Goal: Navigation & Orientation: Find specific page/section

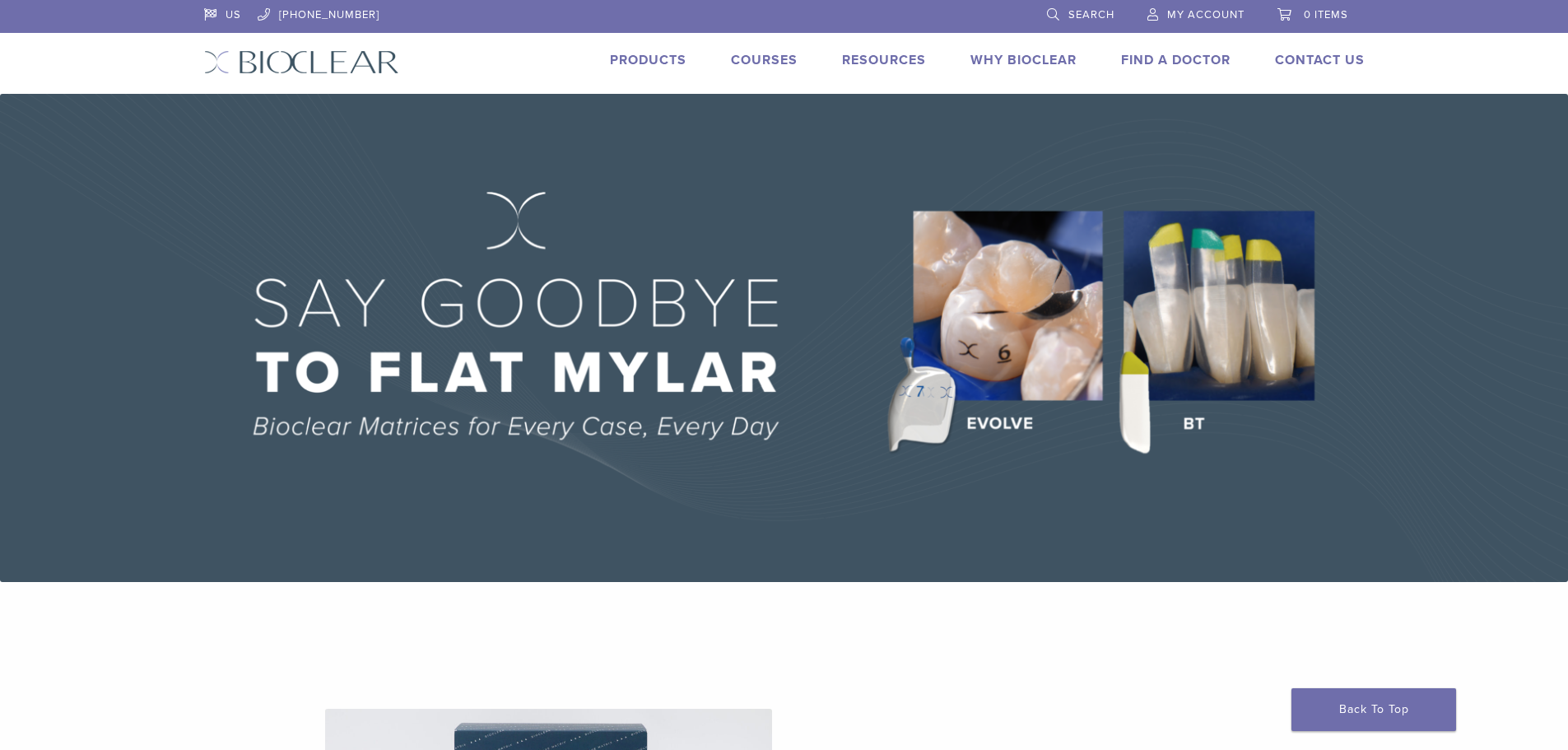
click at [643, 61] on link "Products" at bounding box center [648, 60] width 77 height 17
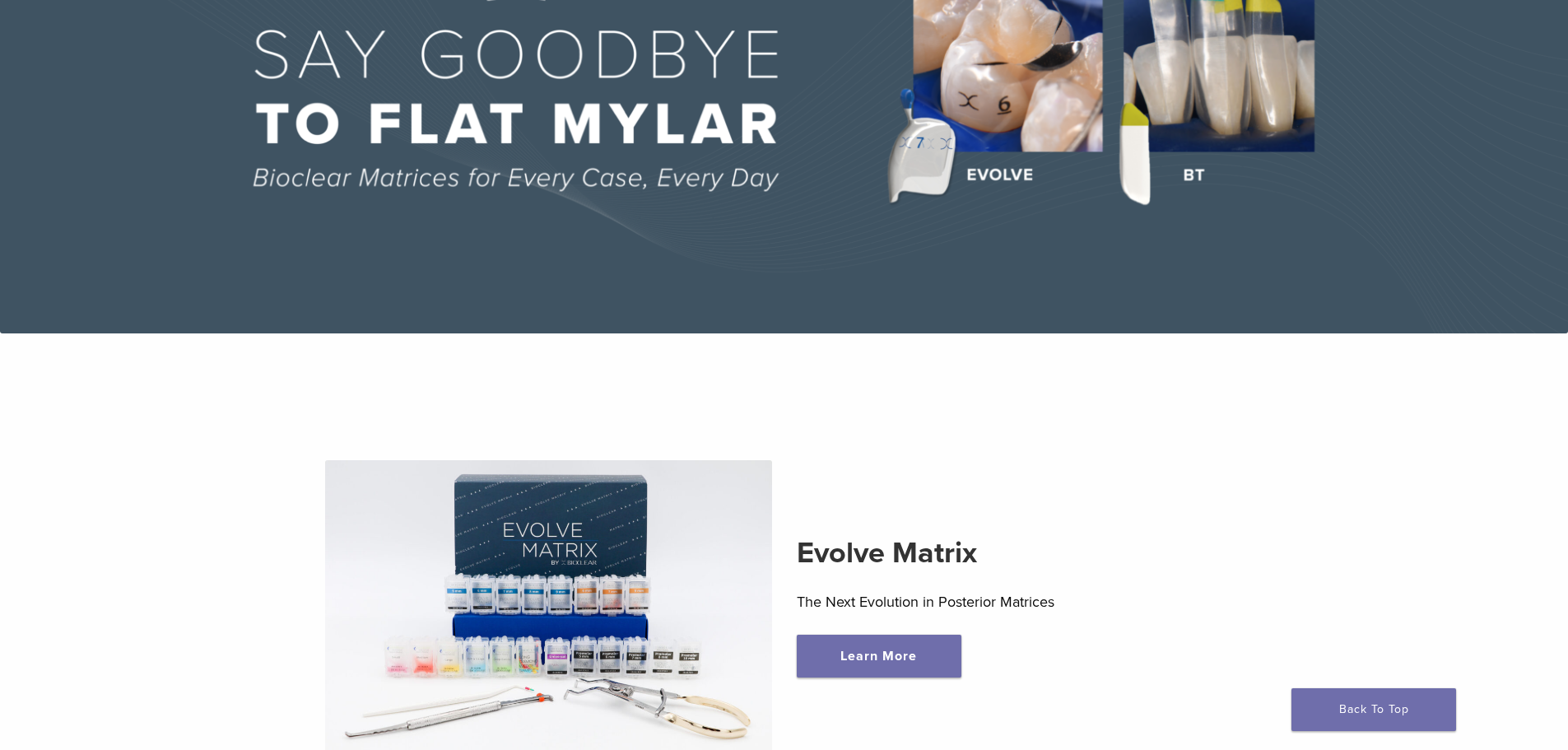
scroll to position [247, 0]
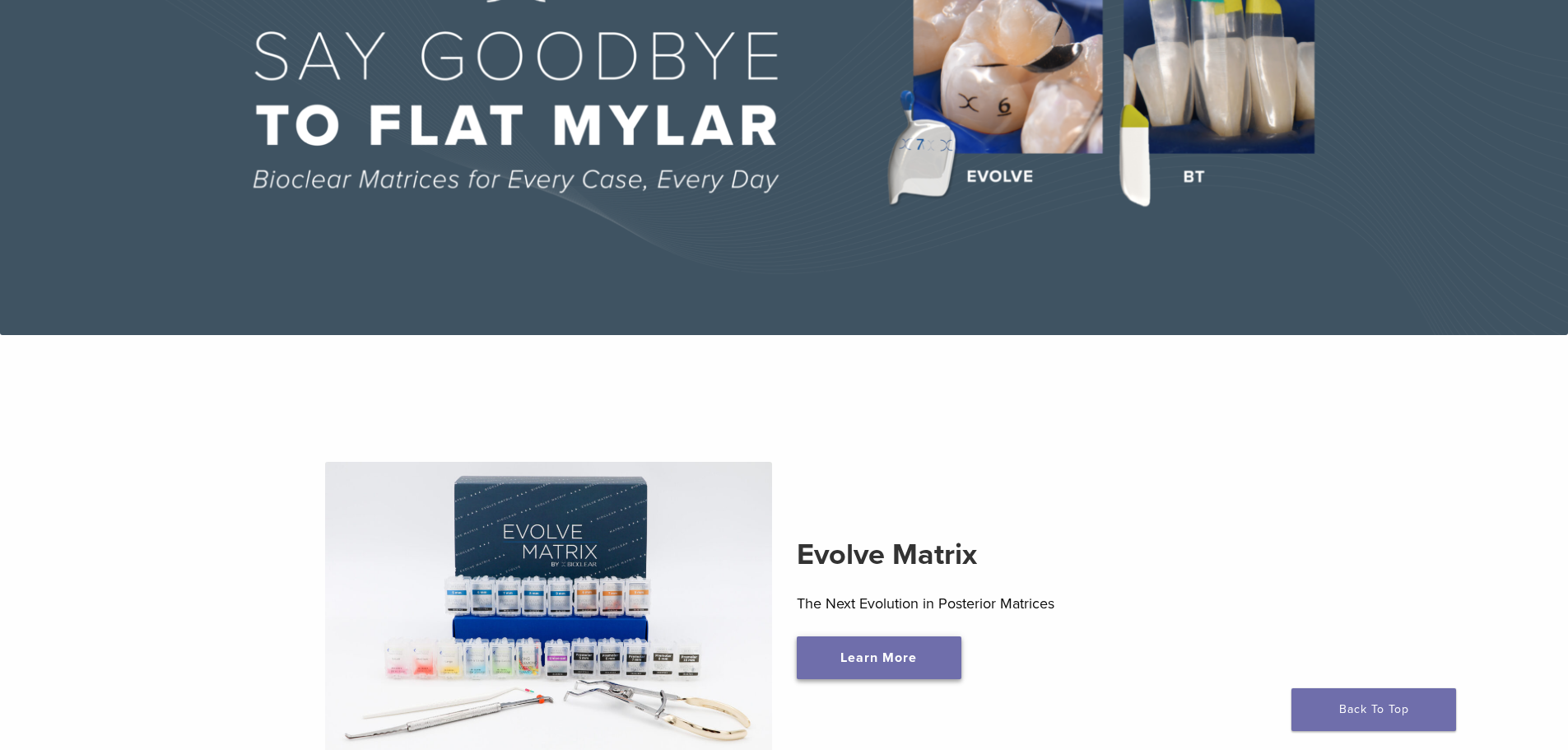
click at [911, 649] on link "Learn More" at bounding box center [879, 658] width 165 height 43
click at [906, 665] on link "Learn More" at bounding box center [879, 658] width 165 height 43
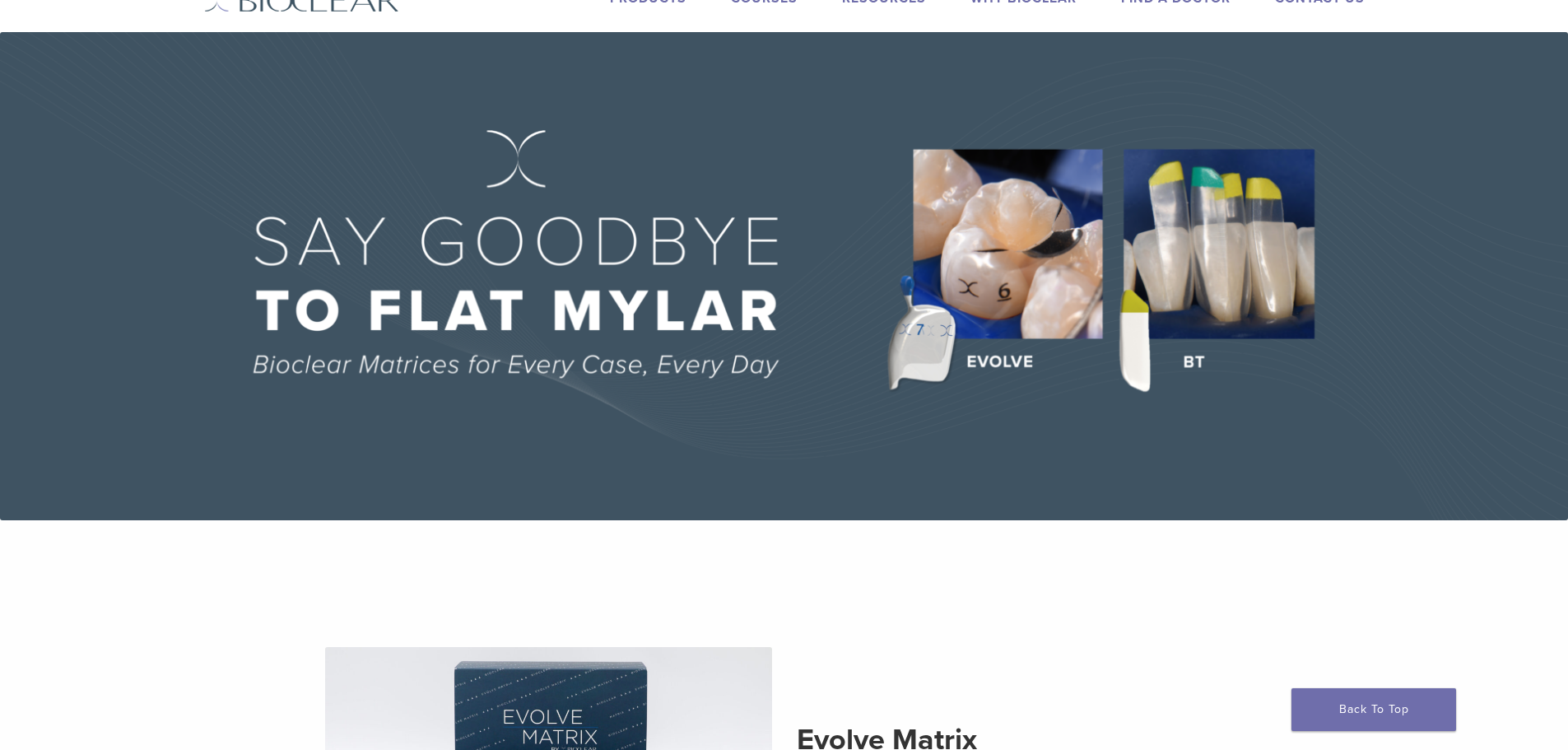
scroll to position [18, 0]
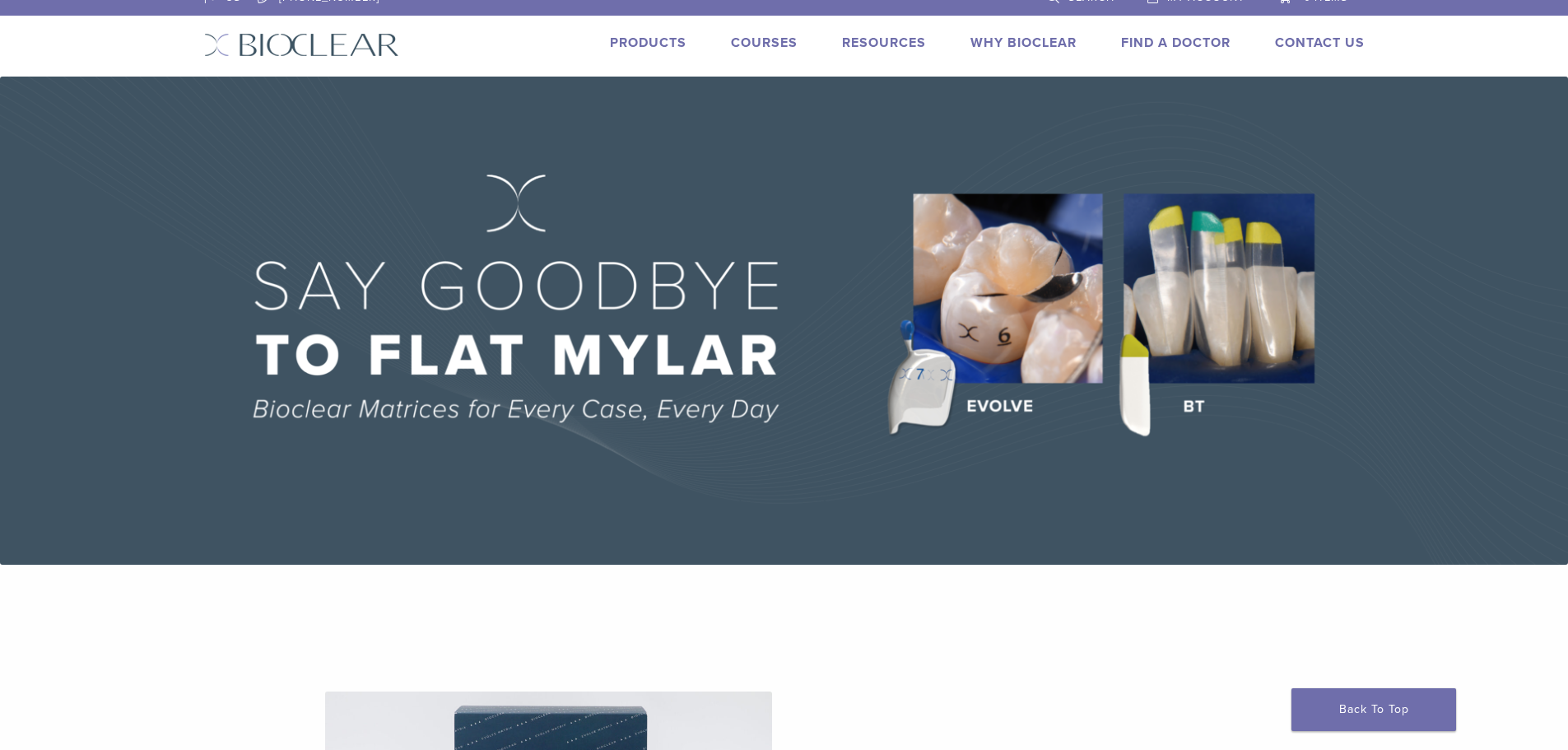
click at [1201, 298] on img at bounding box center [784, 321] width 1568 height 488
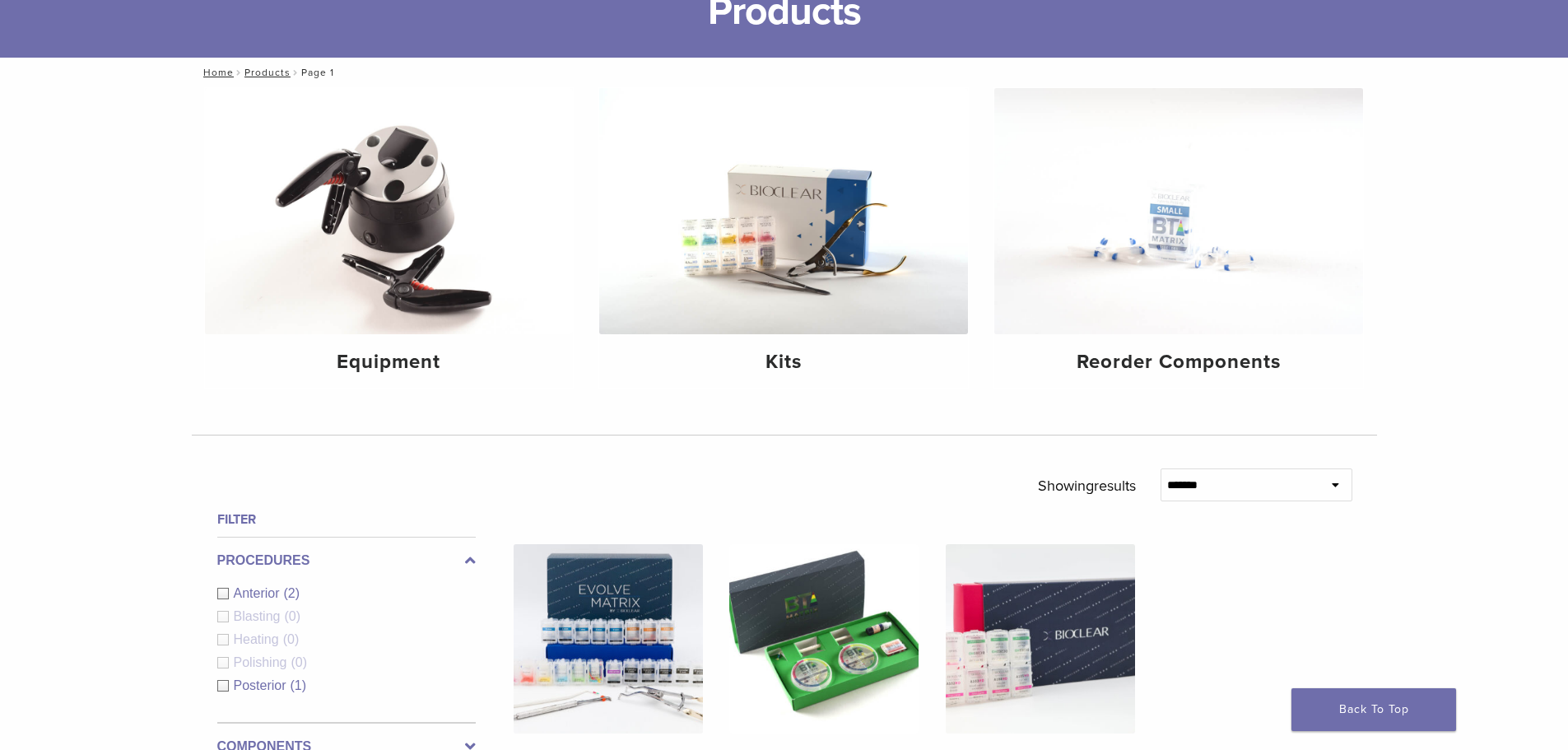
scroll to position [125, 0]
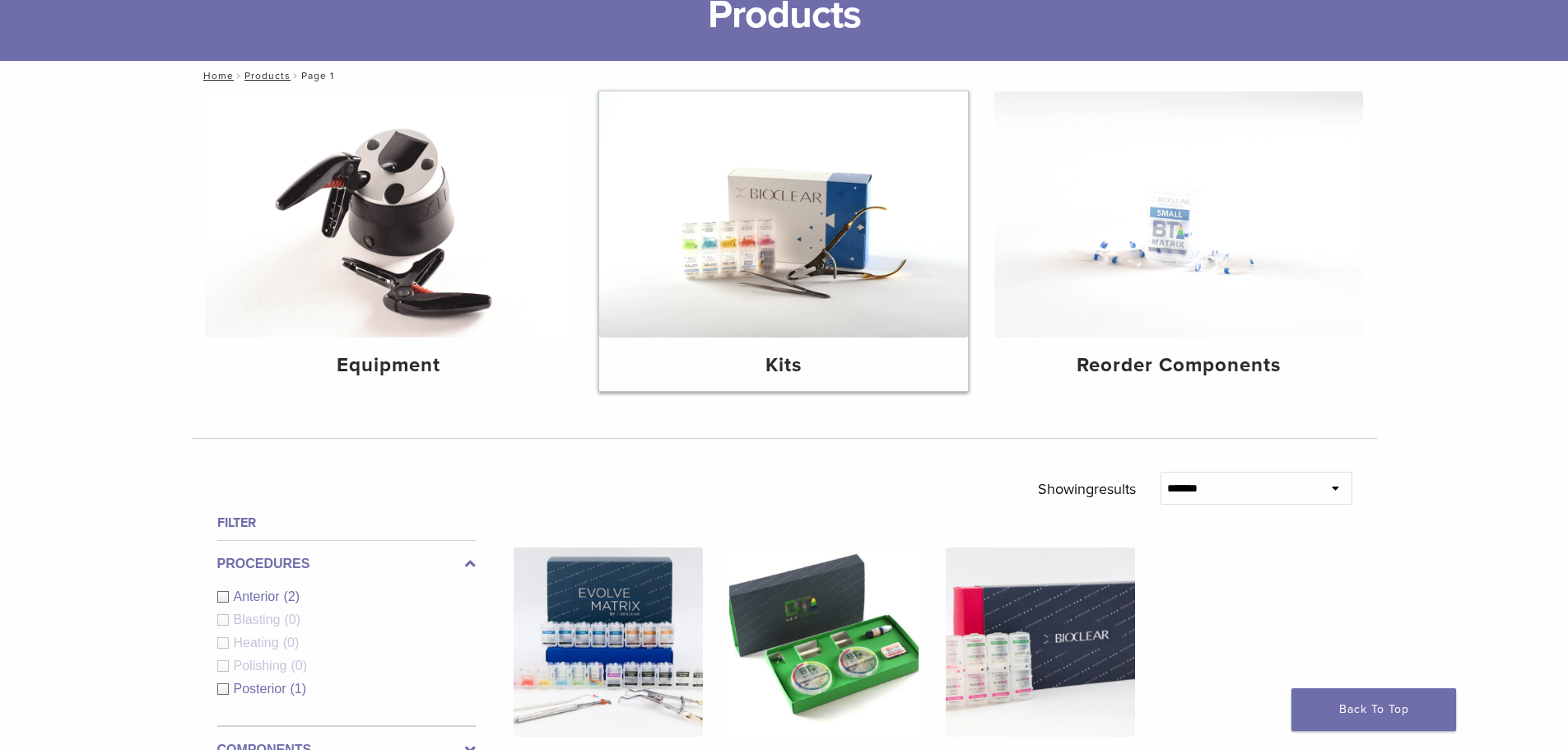
click at [872, 315] on img at bounding box center [783, 215] width 369 height 246
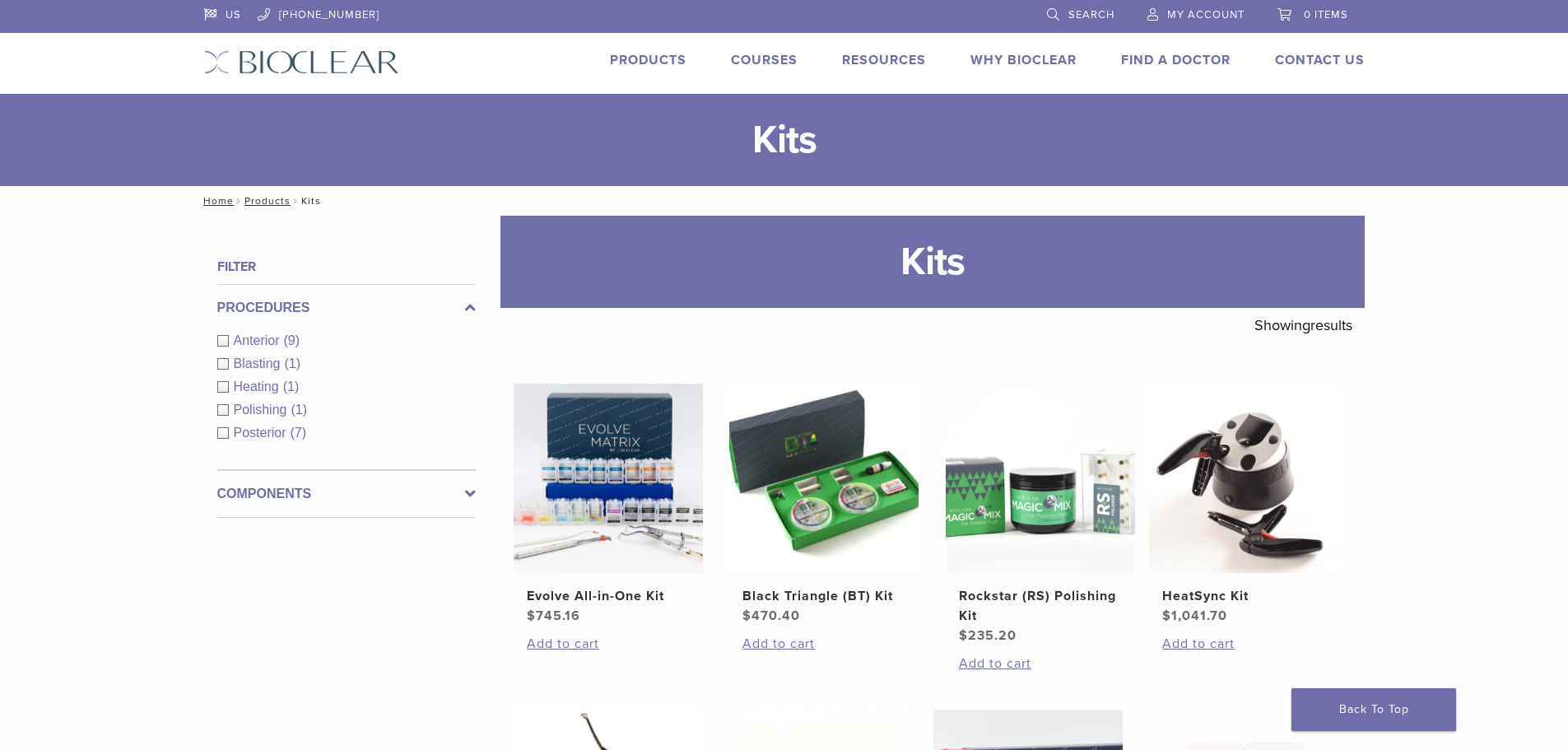
click at [665, 61] on link "Products" at bounding box center [648, 60] width 77 height 17
